Goal: Information Seeking & Learning: Learn about a topic

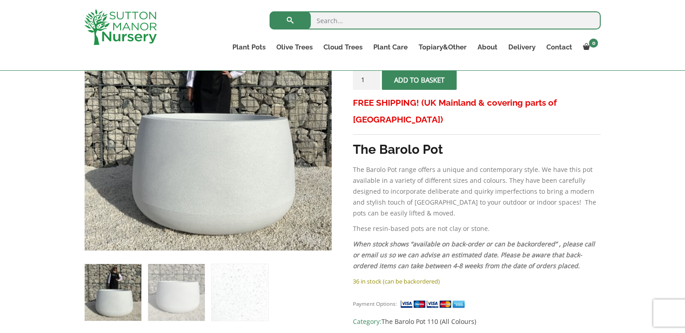
scroll to position [208, 0]
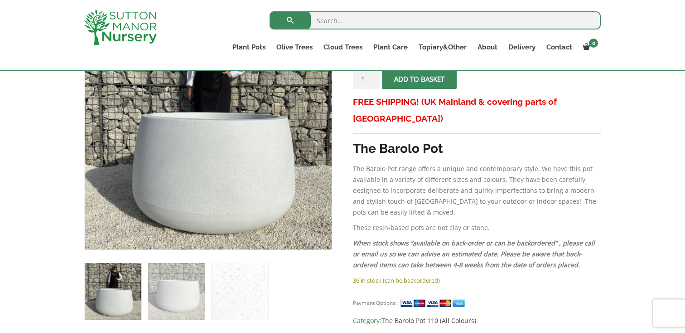
click at [390, 237] on p "When stock shows “available on back-order or can be backordered” , please call …" at bounding box center [477, 253] width 248 height 33
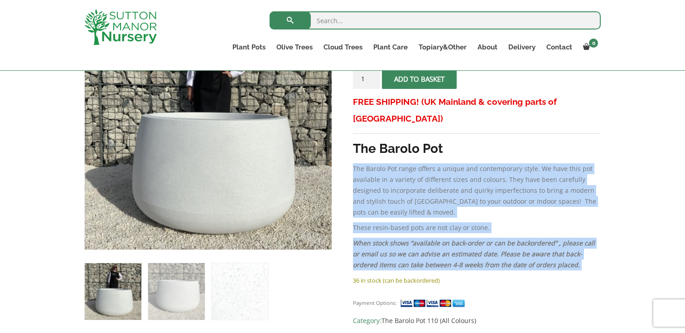
drag, startPoint x: 390, startPoint y: 232, endPoint x: 368, endPoint y: 170, distance: 65.2
click at [368, 170] on div "FREE SHIPPING! (UK Mainland & covering parts of Scotland) The Barolo Pot The Ba…" at bounding box center [477, 183] width 248 height 181
click at [368, 170] on p "The Barolo Pot range offers a unique and contemporary style. We have this pot a…" at bounding box center [477, 190] width 248 height 54
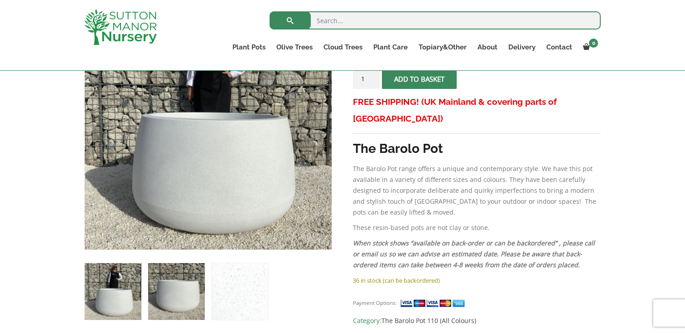
click at [190, 279] on img at bounding box center [176, 291] width 57 height 57
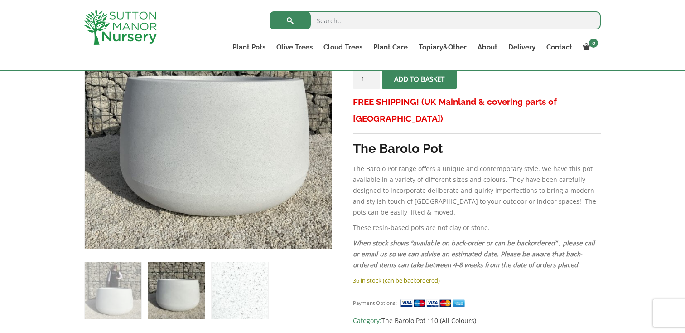
click at [222, 280] on img at bounding box center [240, 290] width 57 height 57
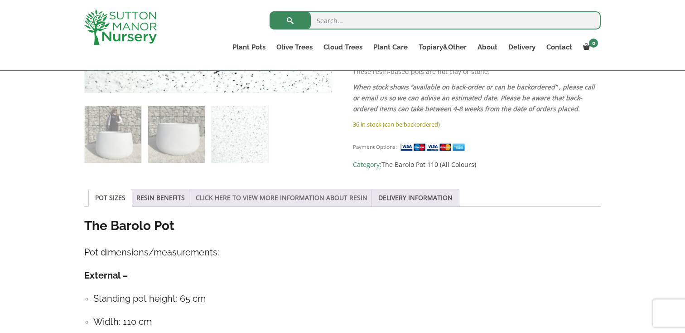
scroll to position [372, 0]
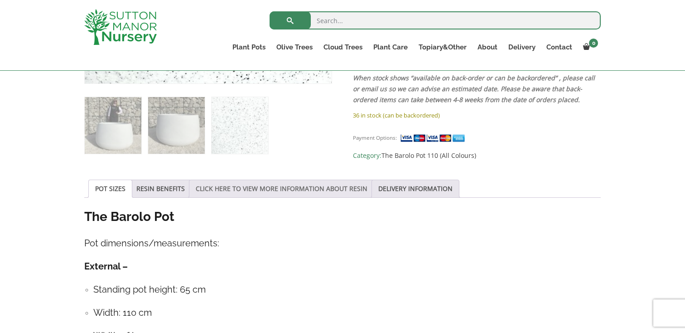
click at [314, 187] on link "CLICK HERE TO VIEW MORE INFORMATION ABOUT RESIN" at bounding box center [282, 188] width 172 height 17
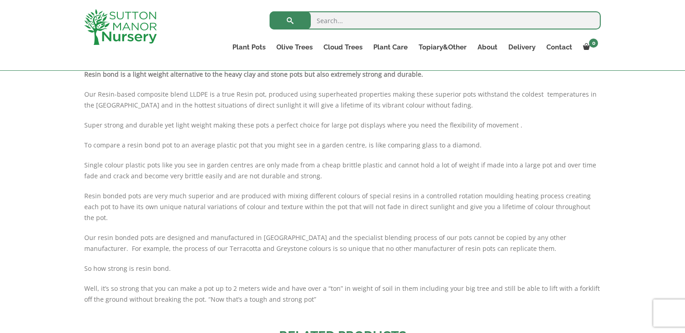
scroll to position [517, 0]
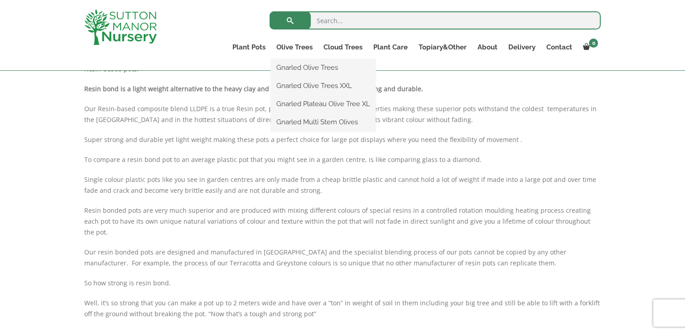
click at [289, 59] on ul "Gnarled Olive Trees Gnarled Olive Trees XXL Gnarled Plateau Olive Tree XL Gnarl…" at bounding box center [323, 95] width 105 height 72
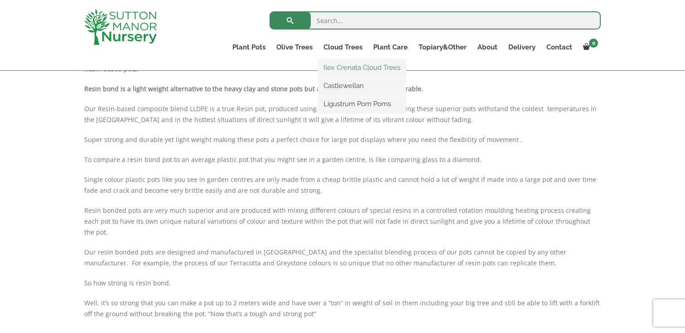
click at [351, 66] on link "Ilex Crenata Cloud Trees" at bounding box center [362, 68] width 88 height 14
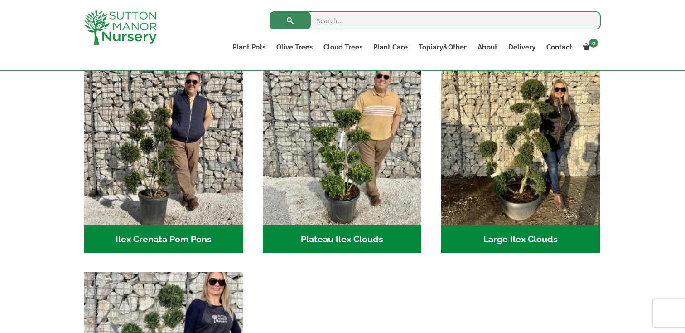
scroll to position [205, 0]
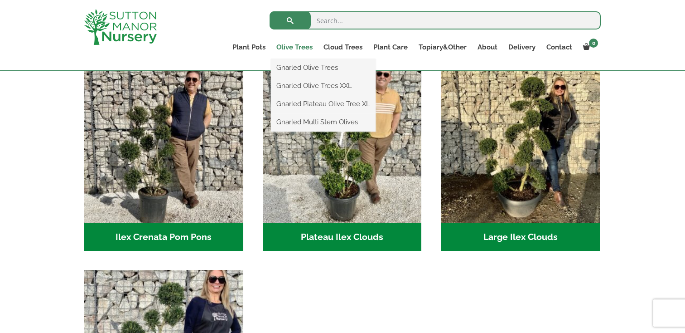
click at [294, 45] on link "Olive Trees" at bounding box center [294, 47] width 47 height 13
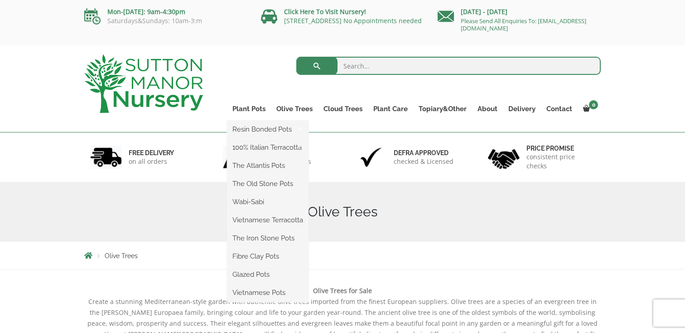
click at [247, 121] on ul "Resin Bonded Pots The Amalfi Pots The Milan Pots The Capri Pots The Brunello Po…" at bounding box center [268, 211] width 82 height 181
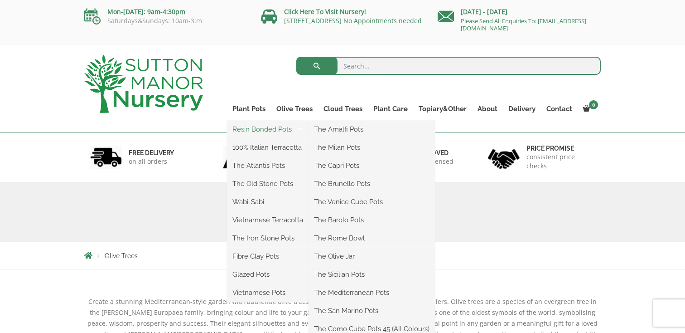
click at [263, 128] on link "Resin Bonded Pots" at bounding box center [268, 129] width 82 height 14
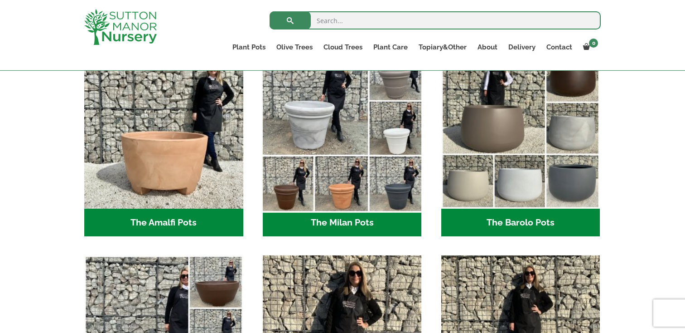
scroll to position [251, 0]
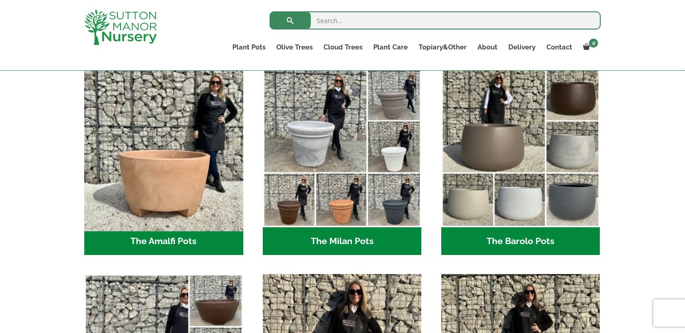
click at [187, 170] on img "Visit product category The Amalfi Pots" at bounding box center [163, 147] width 167 height 167
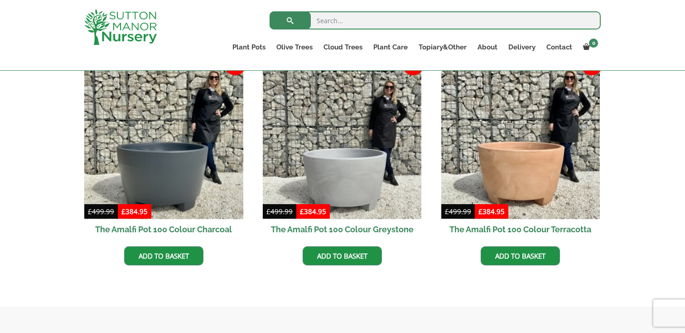
scroll to position [311, 0]
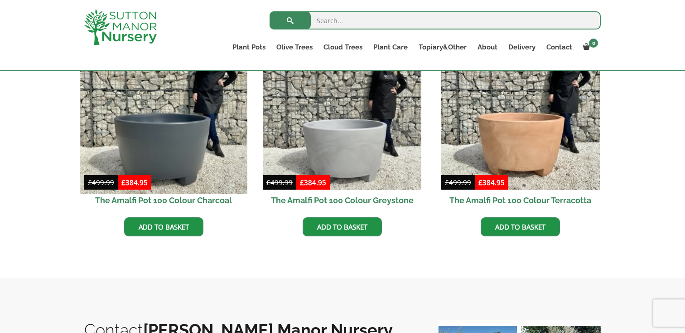
click at [225, 157] on img at bounding box center [163, 110] width 167 height 167
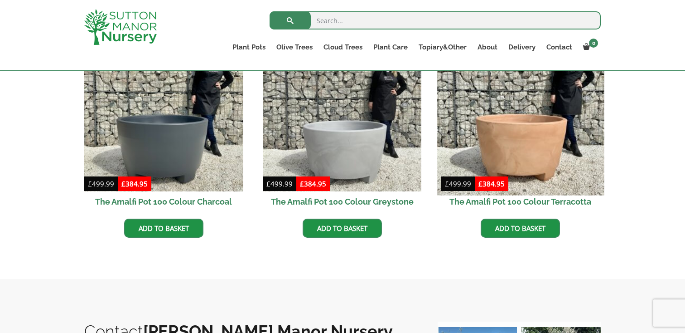
click at [501, 126] on img at bounding box center [520, 111] width 167 height 167
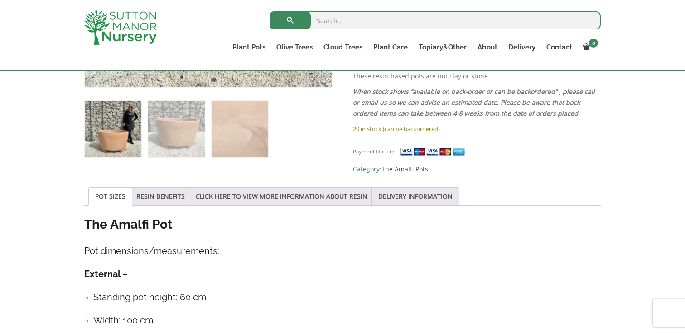
scroll to position [379, 0]
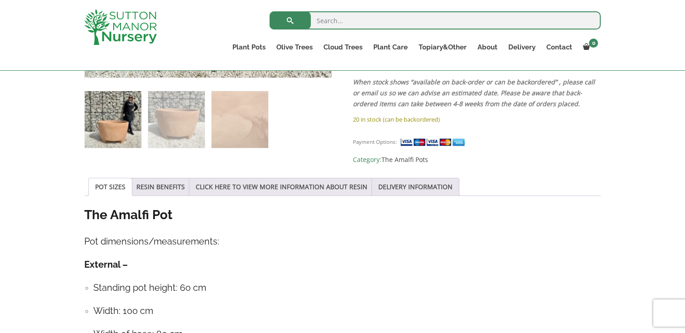
click at [311, 163] on div "Sale! 🔍 The Amalfi Pot 100 Colour Terracotta £ 499.99 Original price was: £499.…" at bounding box center [342, 277] width 517 height 895
click at [311, 188] on link "CLICK HERE TO VIEW MORE INFORMATION ABOUT RESIN" at bounding box center [282, 186] width 172 height 17
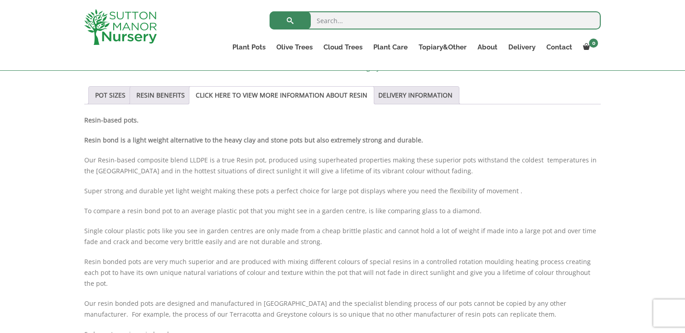
scroll to position [441, 0]
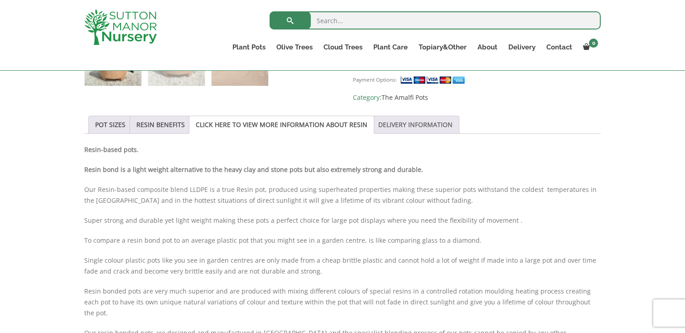
click at [415, 118] on link "DELIVERY INFORMATION" at bounding box center [415, 124] width 74 height 17
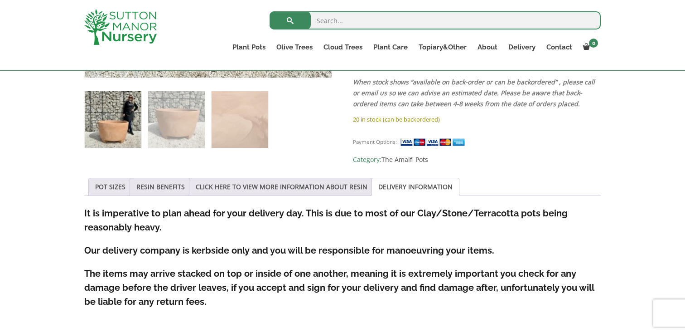
scroll to position [374, 0]
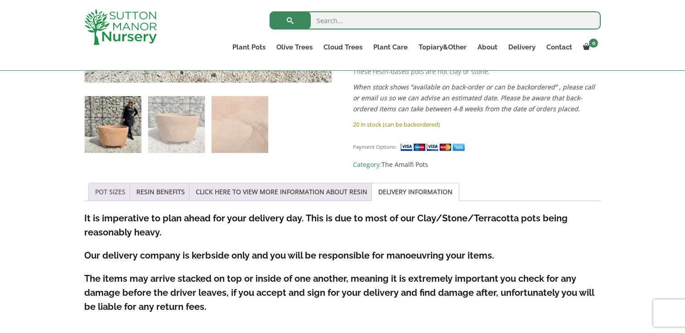
click at [107, 185] on link "POT SIZES" at bounding box center [110, 191] width 30 height 17
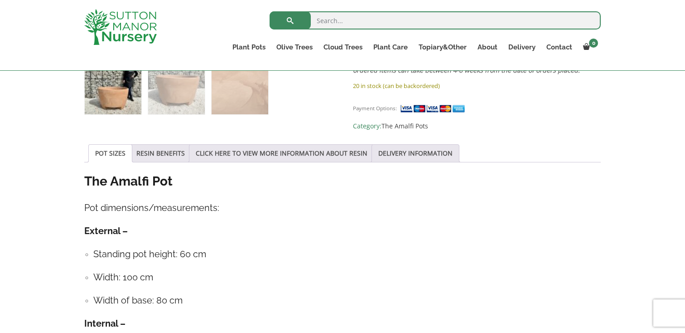
scroll to position [455, 0]
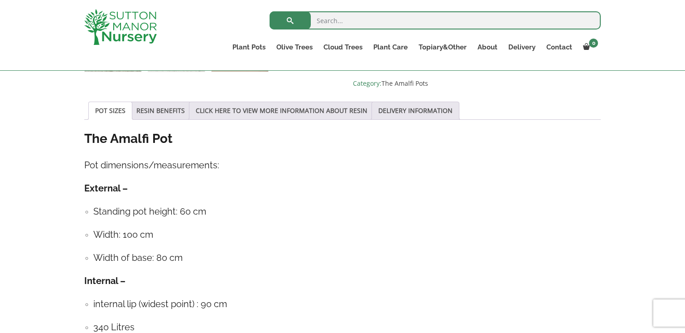
click at [222, 117] on div "POT SIZES RESIN BENEFITS CLICK HERE TO VIEW MORE INFORMATION ABOUT RESIN DELIVE…" at bounding box center [342, 256] width 517 height 311
click at [223, 109] on link "CLICK HERE TO VIEW MORE INFORMATION ABOUT RESIN" at bounding box center [282, 110] width 172 height 17
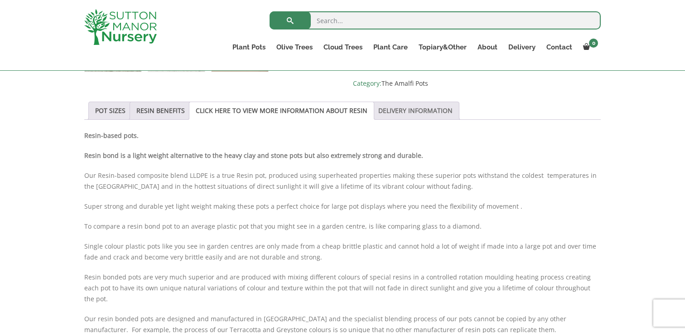
click at [418, 102] on link "DELIVERY INFORMATION" at bounding box center [415, 110] width 74 height 17
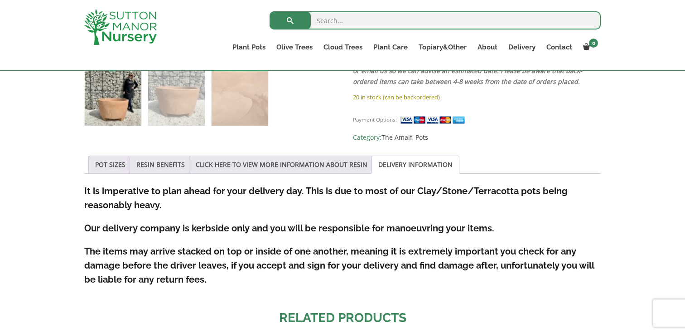
scroll to position [390, 0]
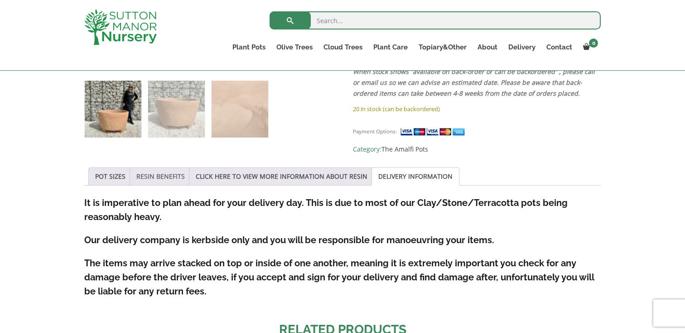
click at [139, 173] on link "RESIN BENEFITS" at bounding box center [160, 176] width 48 height 17
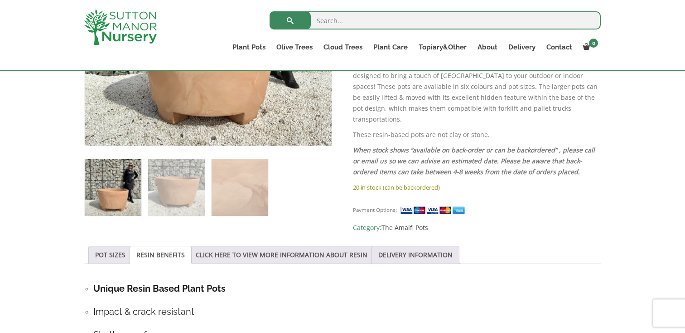
scroll to position [247, 0]
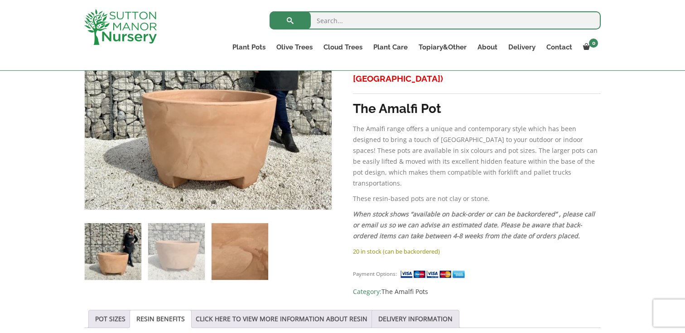
click at [230, 262] on img at bounding box center [240, 251] width 57 height 57
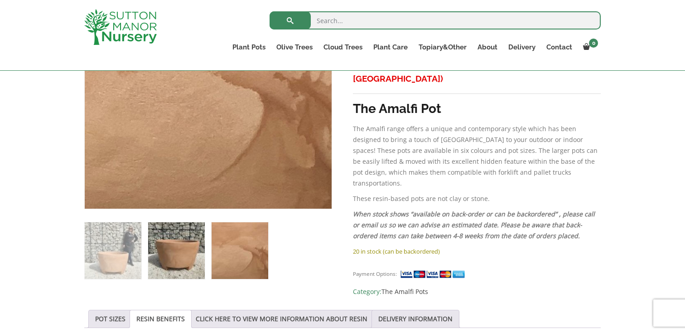
click at [188, 262] on img at bounding box center [176, 250] width 57 height 57
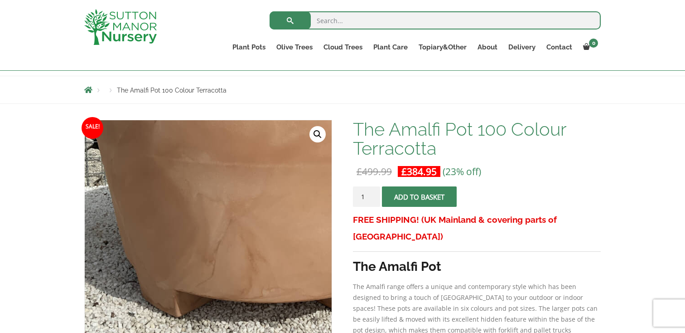
scroll to position [87, 0]
